Goal: Information Seeking & Learning: Understand process/instructions

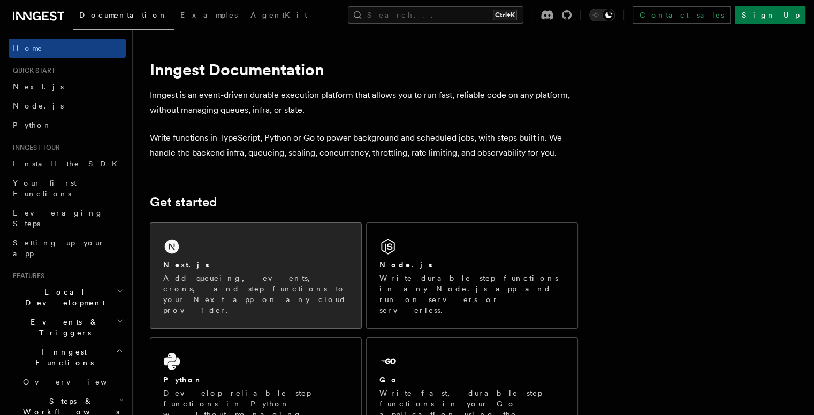
click at [259, 262] on div "Next.js" at bounding box center [255, 265] width 185 height 11
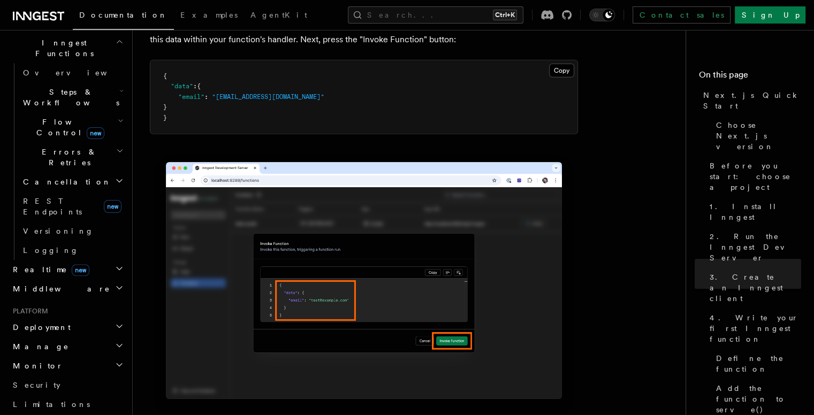
scroll to position [6541, 0]
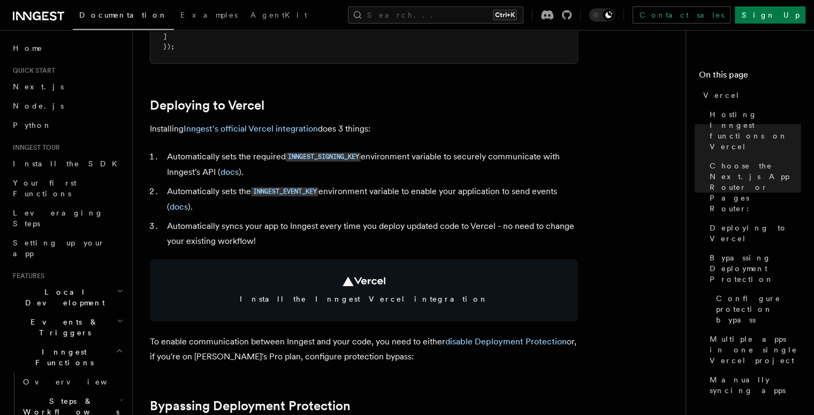
scroll to position [435, 0]
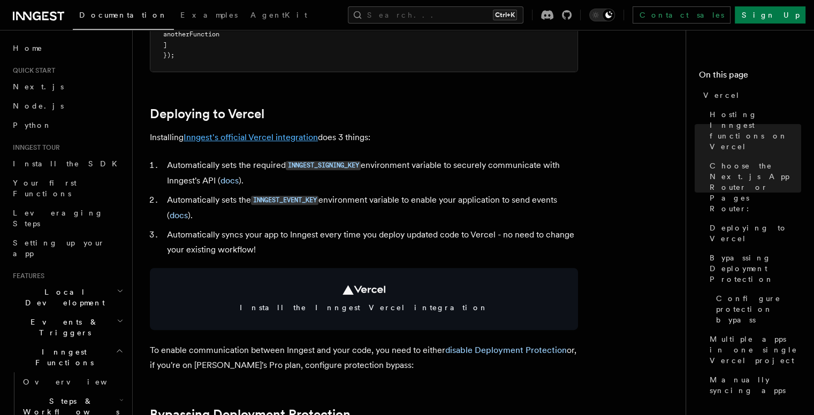
click at [241, 141] on link "Inngest's official Vercel integration" at bounding box center [251, 137] width 134 height 10
